Goal: Information Seeking & Learning: Learn about a topic

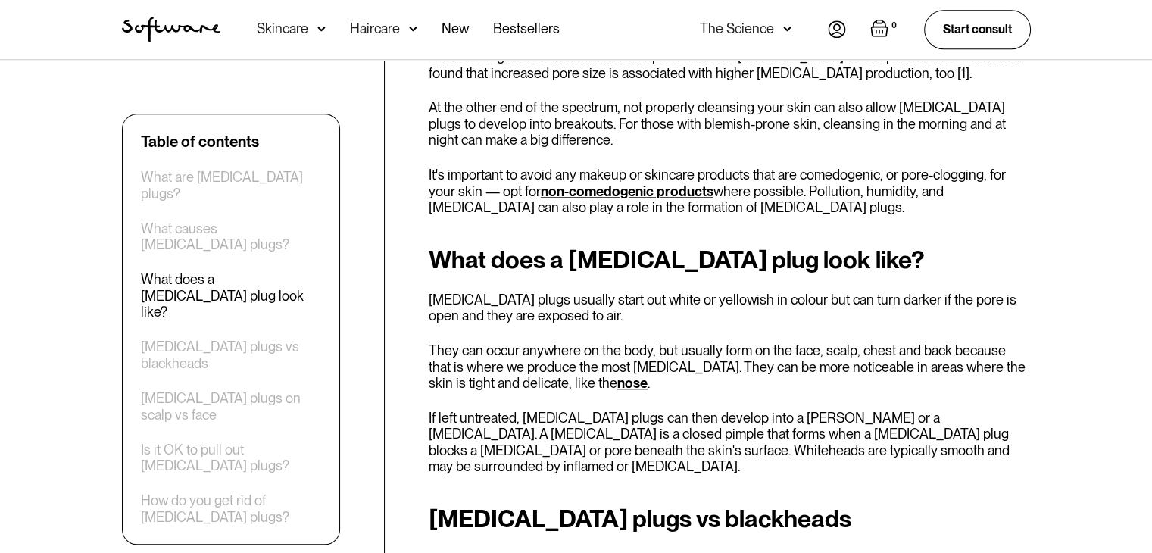
scroll to position [1490, 0]
click at [805, 292] on p "[MEDICAL_DATA] plugs usually start out white or yellowish in colour but can tur…" at bounding box center [730, 308] width 602 height 33
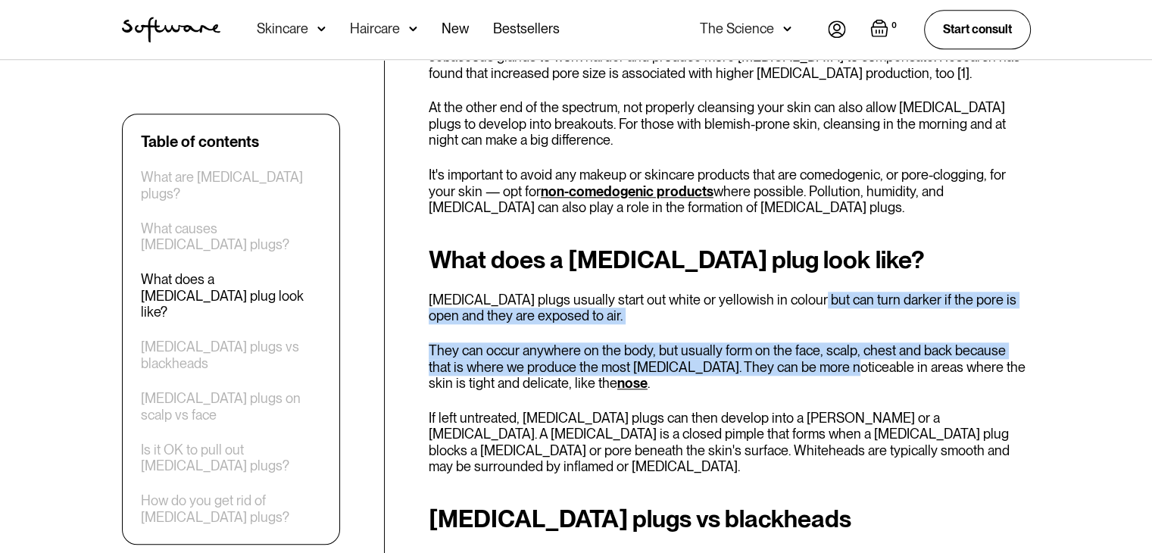
drag, startPoint x: 805, startPoint y: 180, endPoint x: 756, endPoint y: 246, distance: 82.2
click at [756, 246] on div "What does a [MEDICAL_DATA] plug look like? [MEDICAL_DATA] plugs usually start o…" at bounding box center [730, 360] width 602 height 229
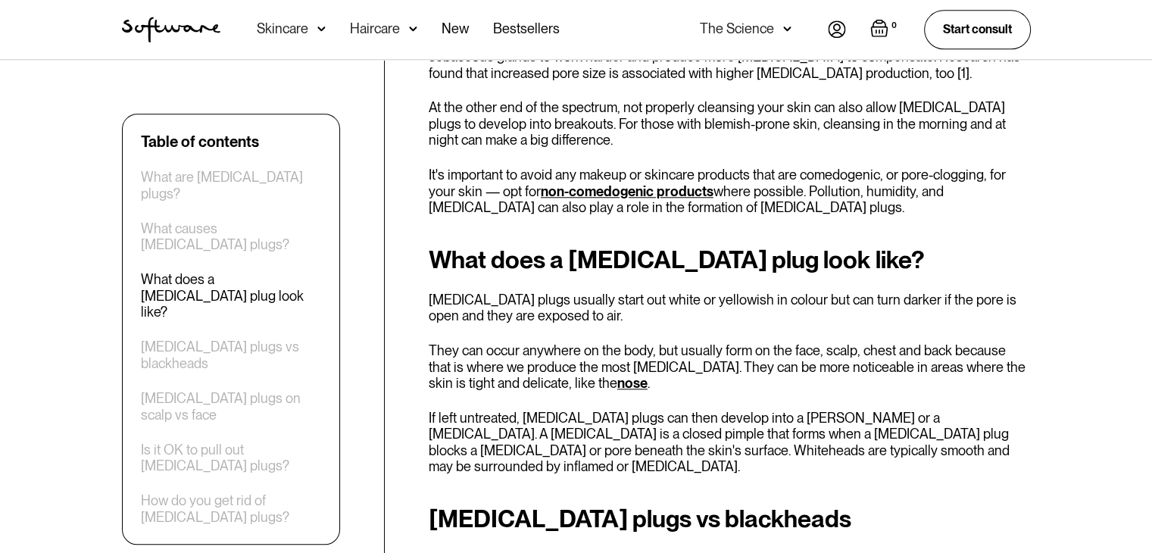
click at [781, 282] on div "What does a [MEDICAL_DATA] plug look like? [MEDICAL_DATA] plugs usually start o…" at bounding box center [730, 360] width 602 height 229
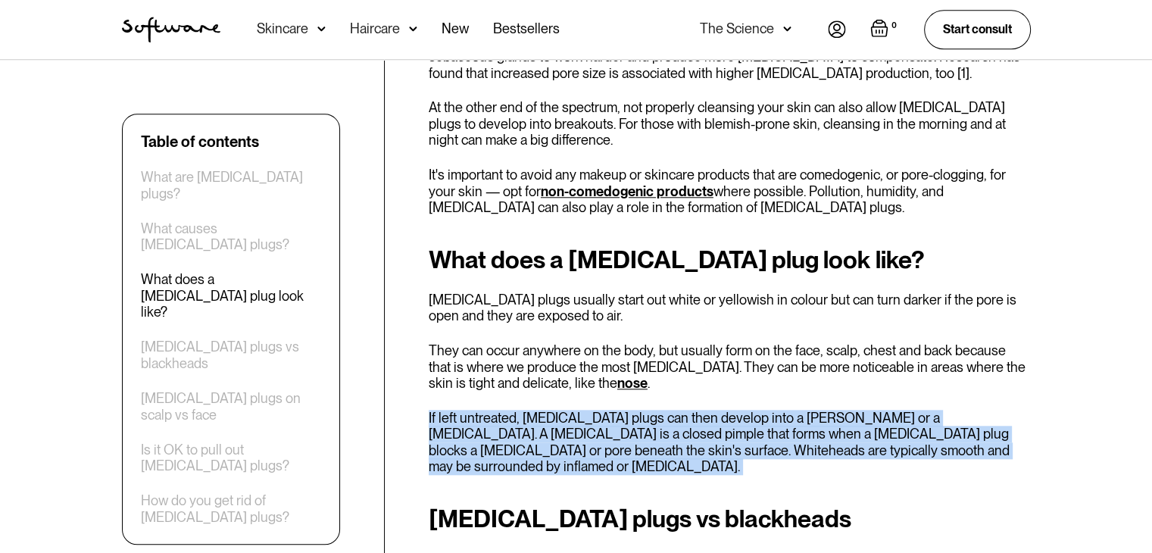
click at [781, 282] on div "What does a [MEDICAL_DATA] plug look like? [MEDICAL_DATA] plugs usually start o…" at bounding box center [730, 360] width 602 height 229
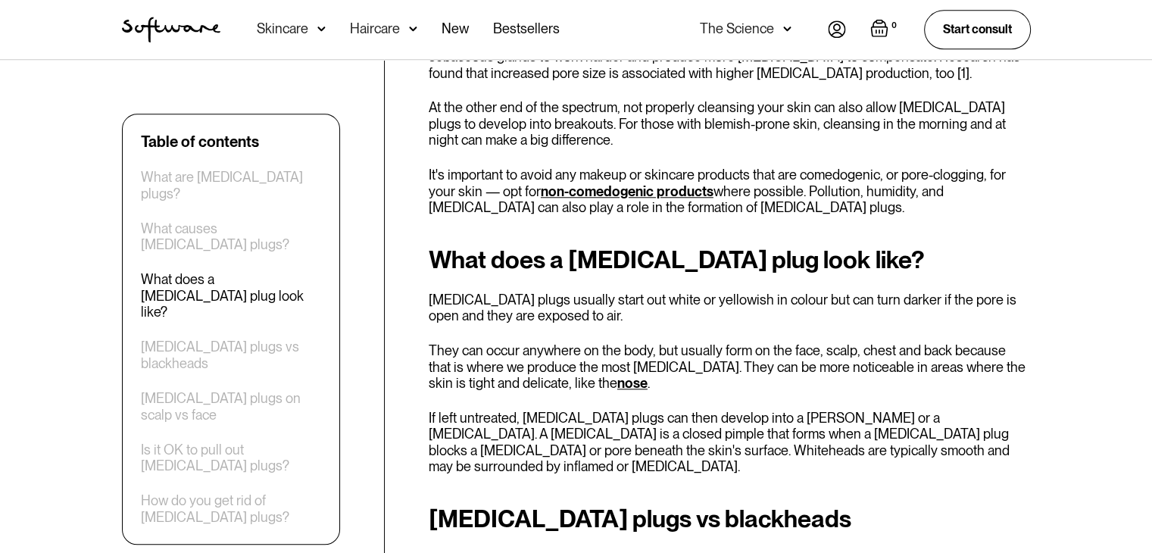
click at [715, 342] on p "They can occur anywhere on the body, but usually form on the face, scalp, chest…" at bounding box center [730, 366] width 602 height 49
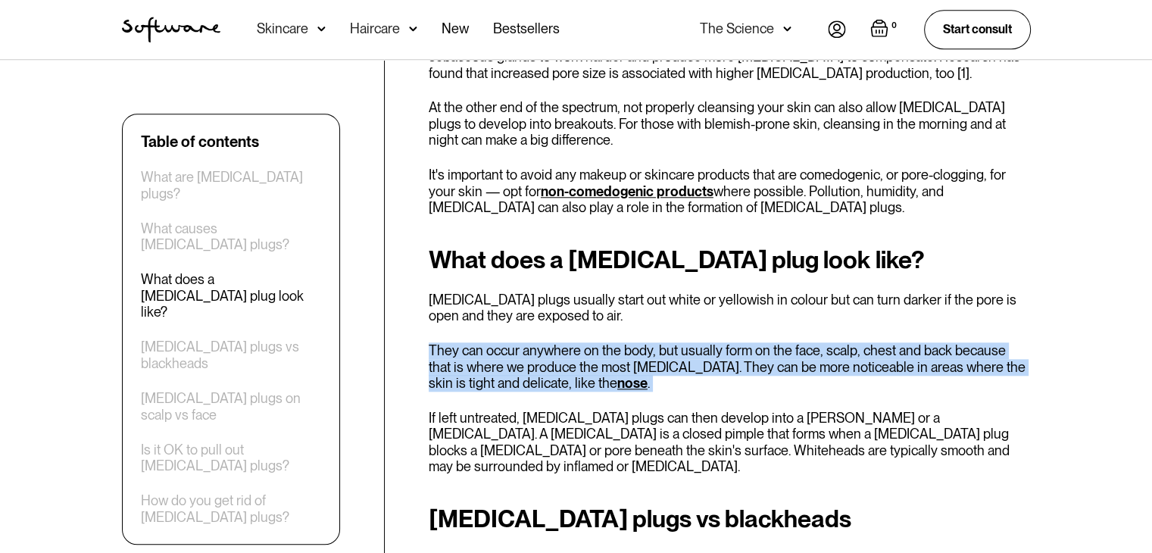
click at [715, 342] on p "They can occur anywhere on the body, but usually form on the face, scalp, chest…" at bounding box center [730, 366] width 602 height 49
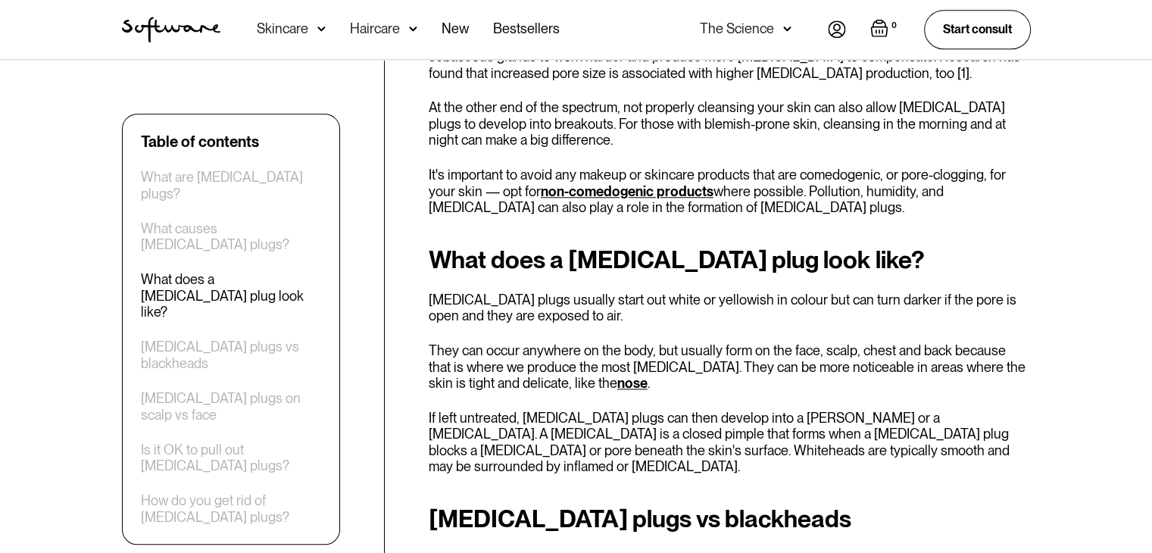
click at [810, 410] on p "If left untreated, [MEDICAL_DATA] plugs can then develop into a [PERSON_NAME] o…" at bounding box center [730, 442] width 602 height 65
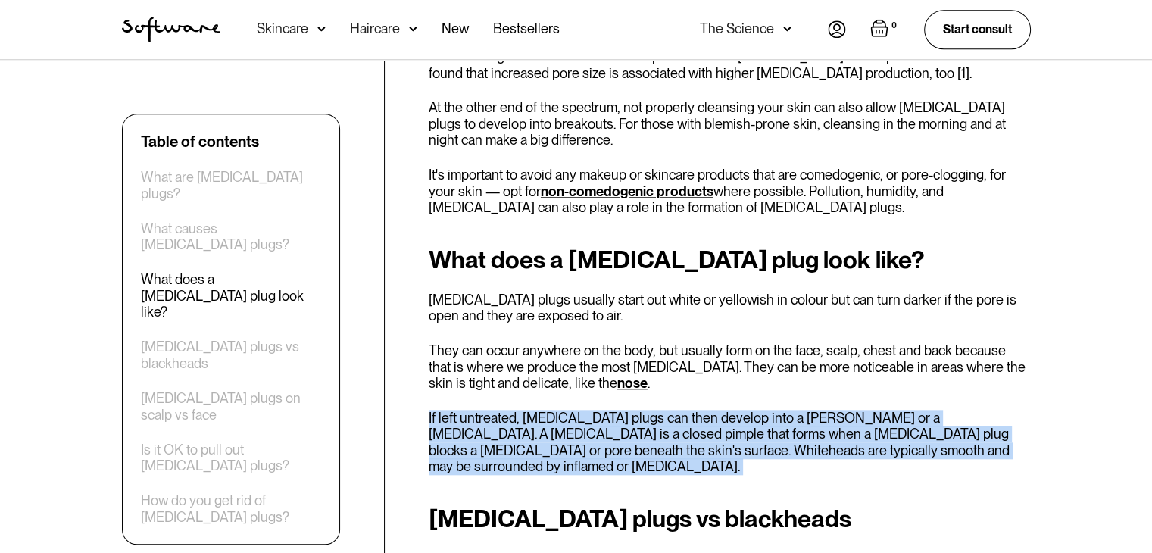
click at [810, 410] on p "If left untreated, [MEDICAL_DATA] plugs can then develop into a [PERSON_NAME] o…" at bounding box center [730, 442] width 602 height 65
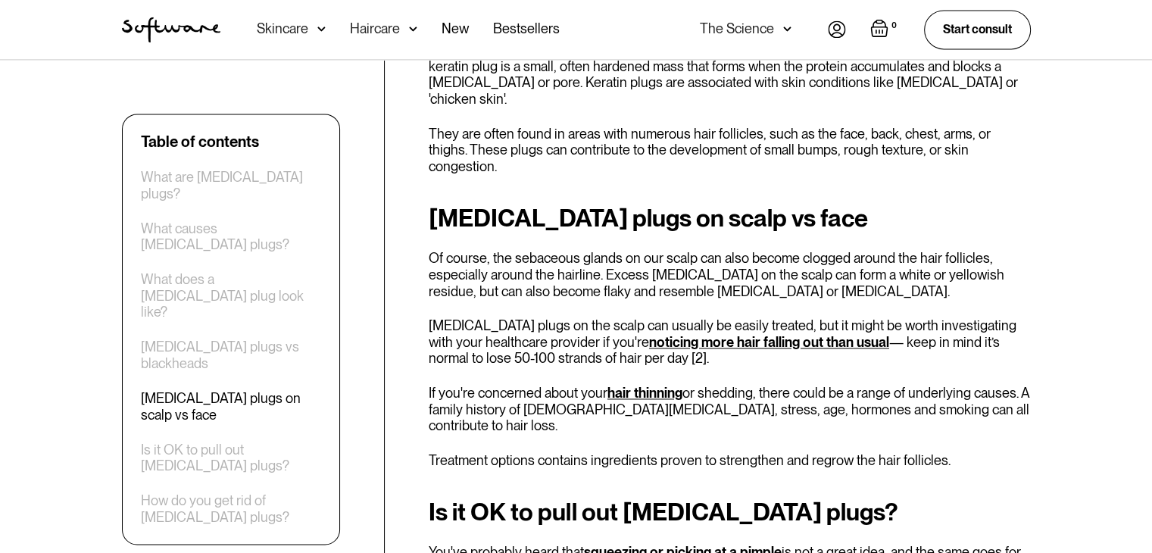
scroll to position [2151, 0]
